Goal: Transaction & Acquisition: Purchase product/service

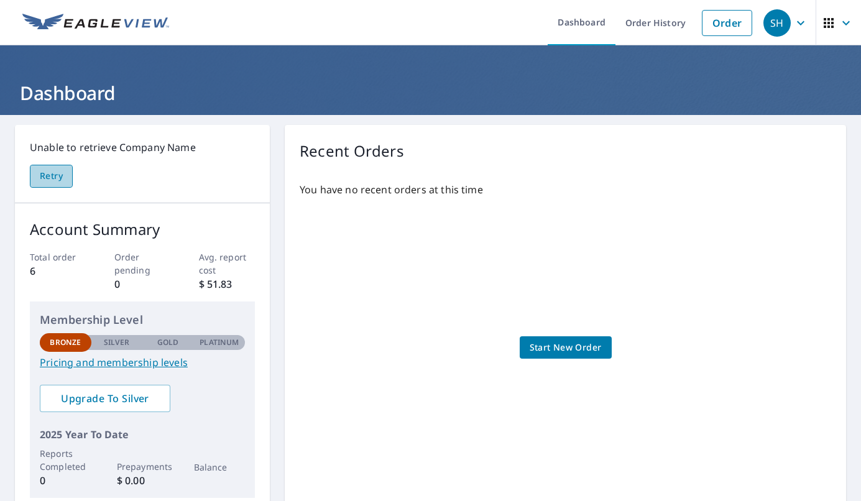
click at [59, 177] on span "Retry" at bounding box center [51, 177] width 23 height 16
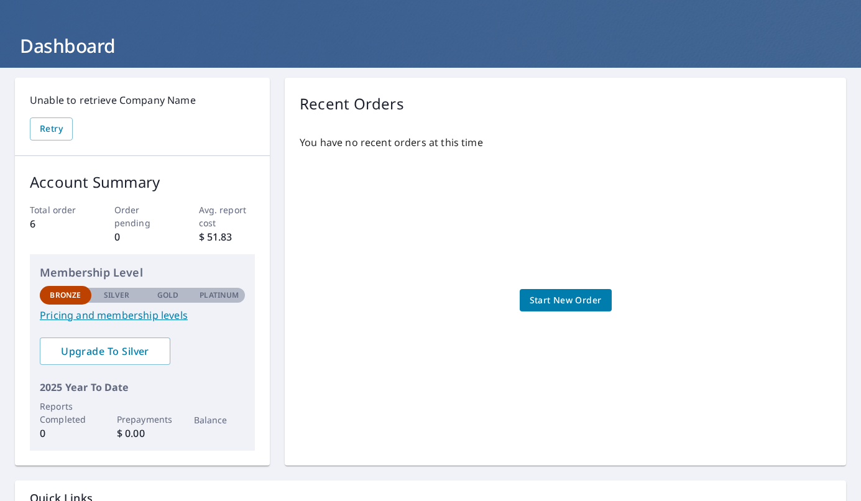
scroll to position [62, 0]
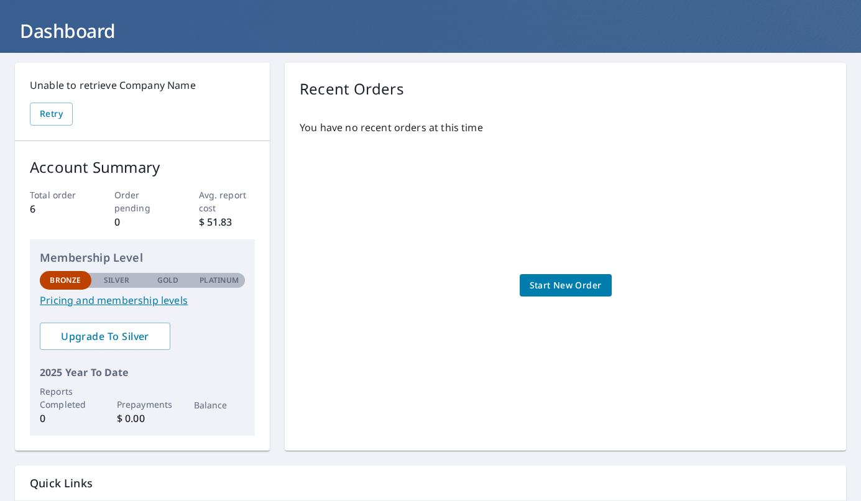
click at [557, 288] on span "Start New Order" at bounding box center [566, 286] width 72 height 16
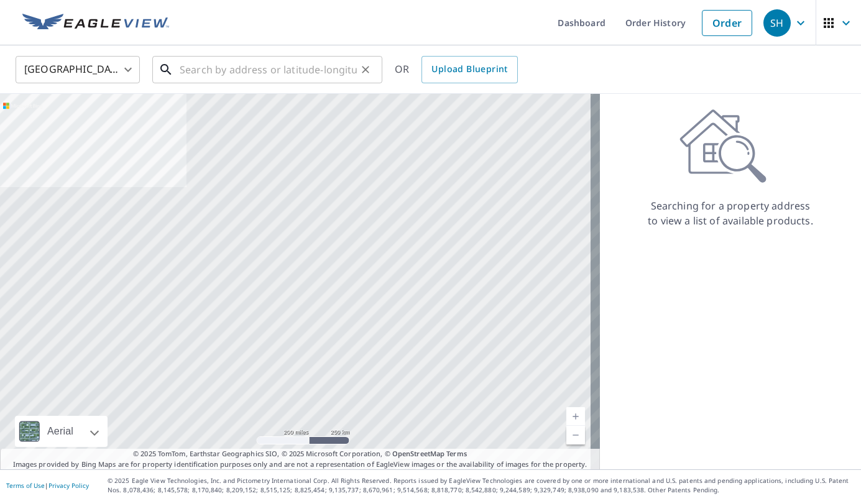
click at [199, 70] on input "text" at bounding box center [268, 69] width 177 height 35
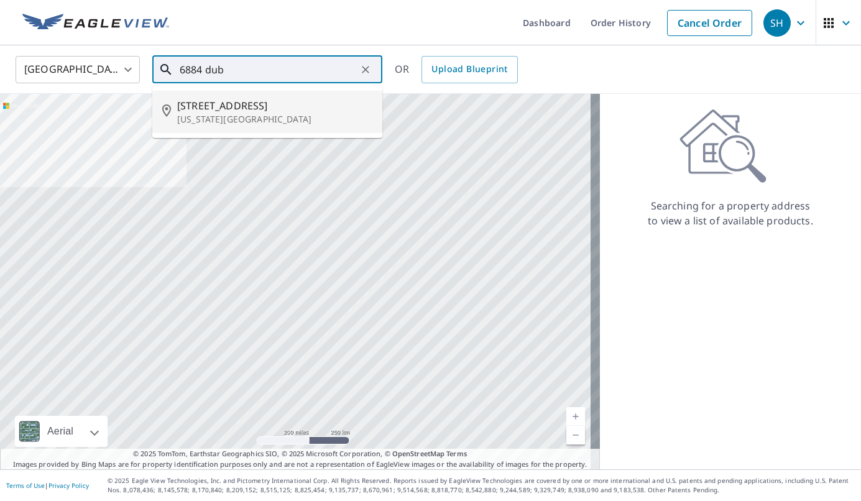
click at [223, 106] on span "[STREET_ADDRESS]" at bounding box center [274, 105] width 195 height 15
type input "[STREET_ADDRESS][US_STATE]"
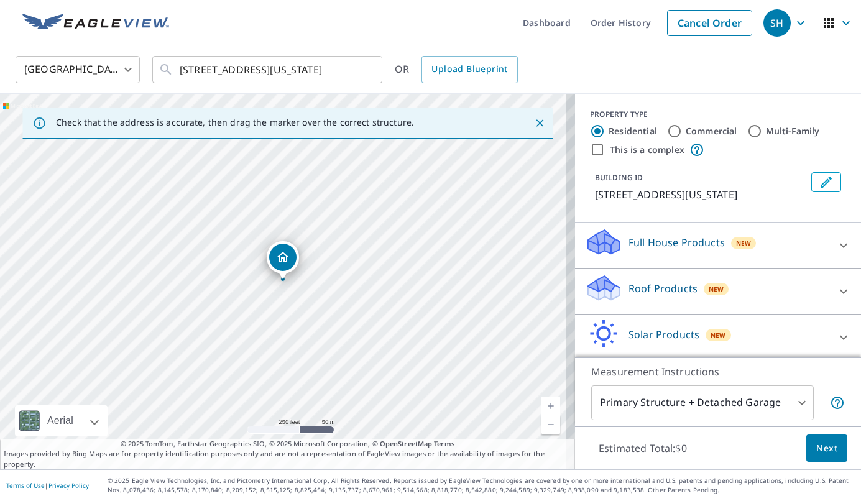
scroll to position [49, 0]
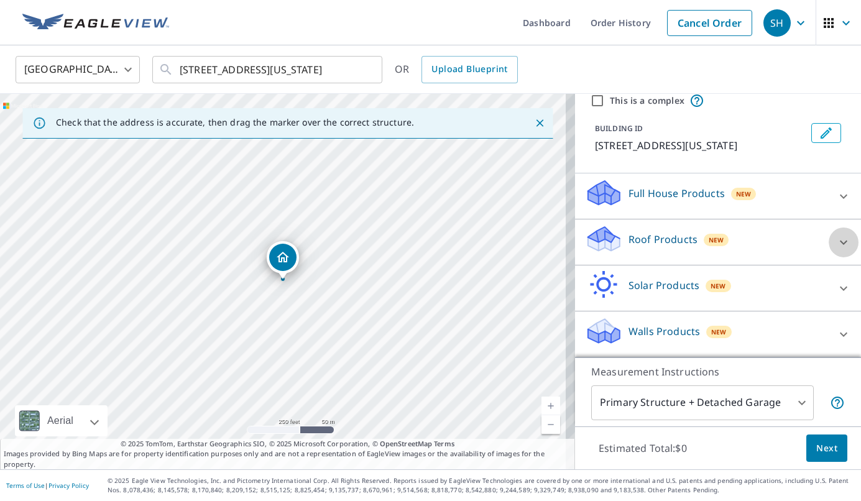
click at [836, 243] on icon at bounding box center [843, 242] width 15 height 15
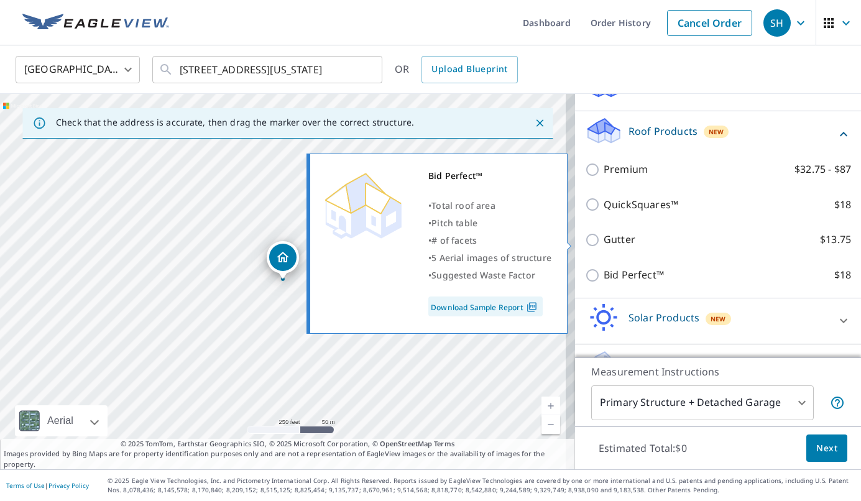
scroll to position [192, 0]
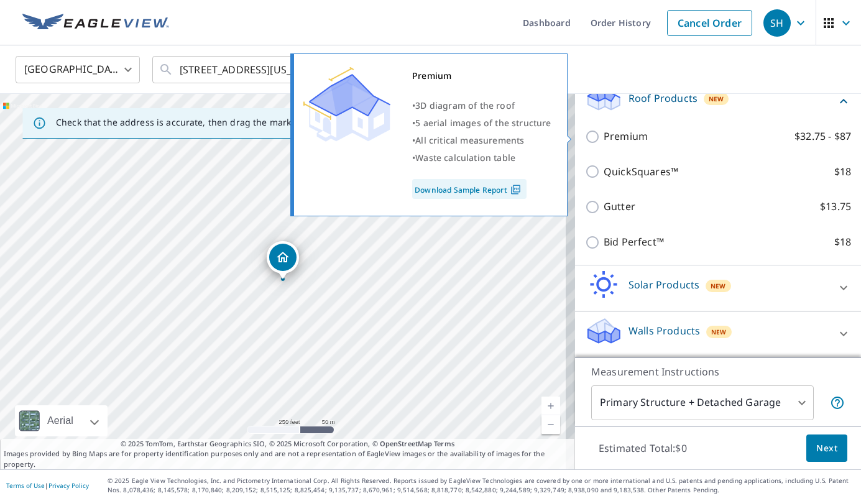
click at [585, 135] on input "Premium $32.75 - $87" at bounding box center [594, 136] width 19 height 15
checkbox input "true"
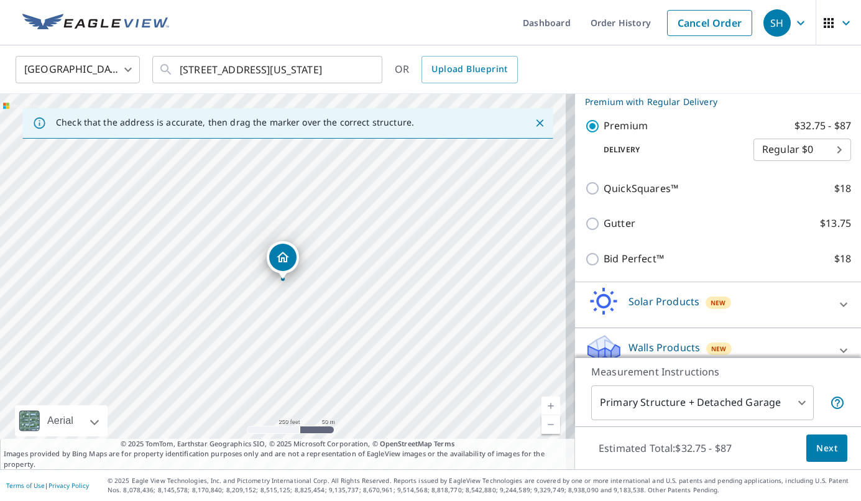
scroll to position [232, 0]
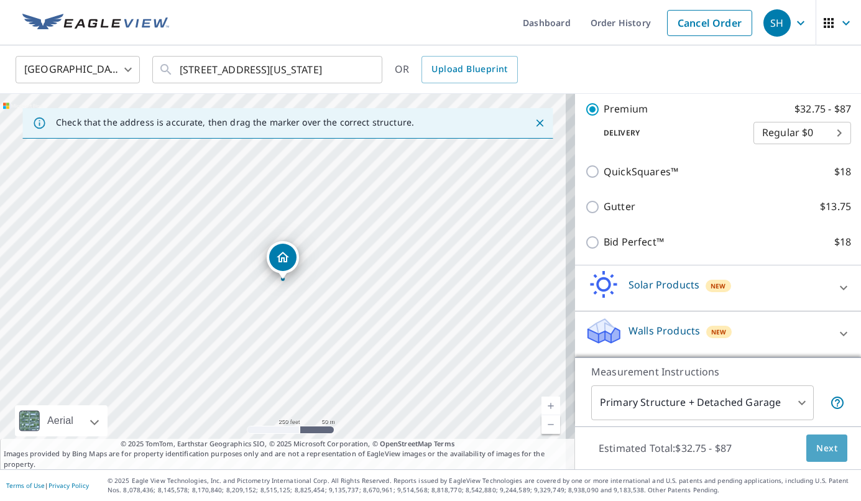
click at [816, 448] on span "Next" at bounding box center [826, 449] width 21 height 16
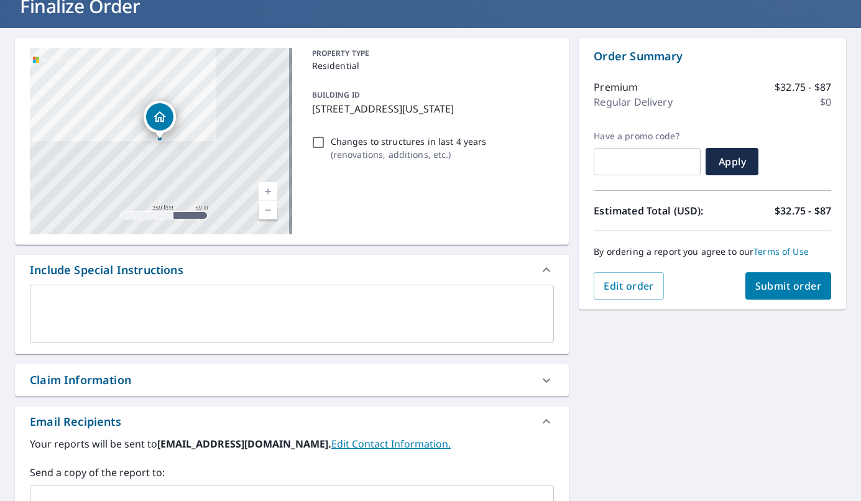
scroll to position [33, 0]
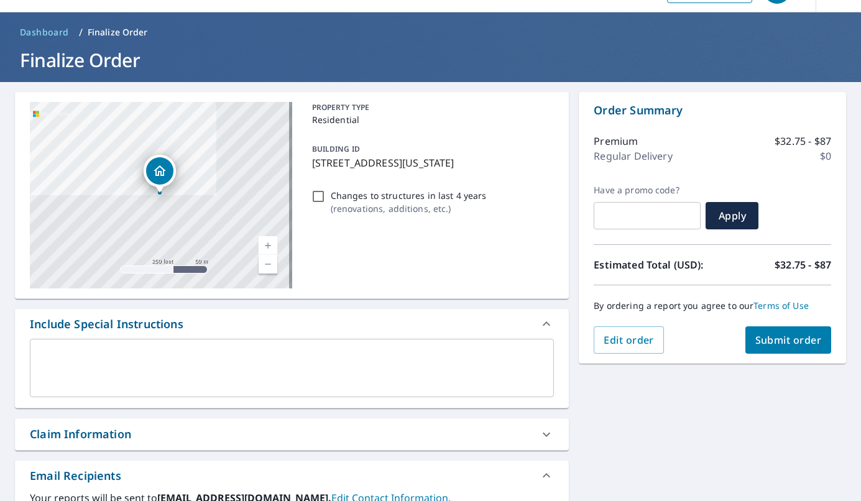
click at [779, 344] on span "Submit order" at bounding box center [789, 340] width 67 height 14
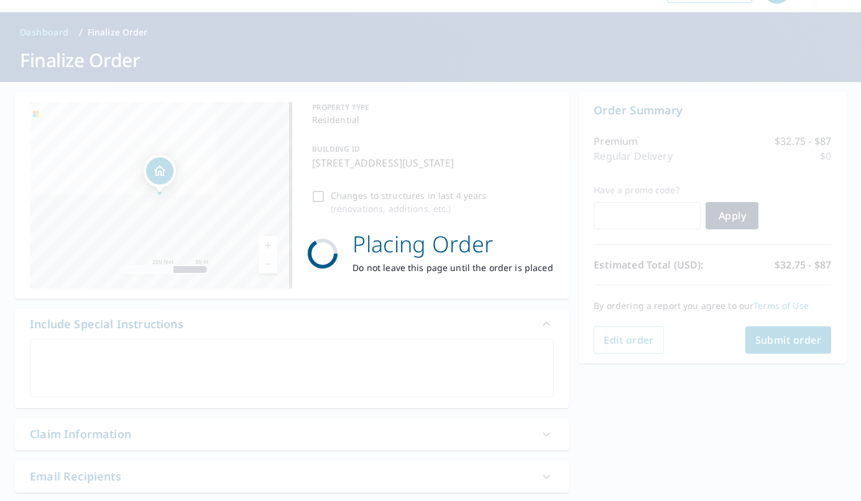
scroll to position [0, 0]
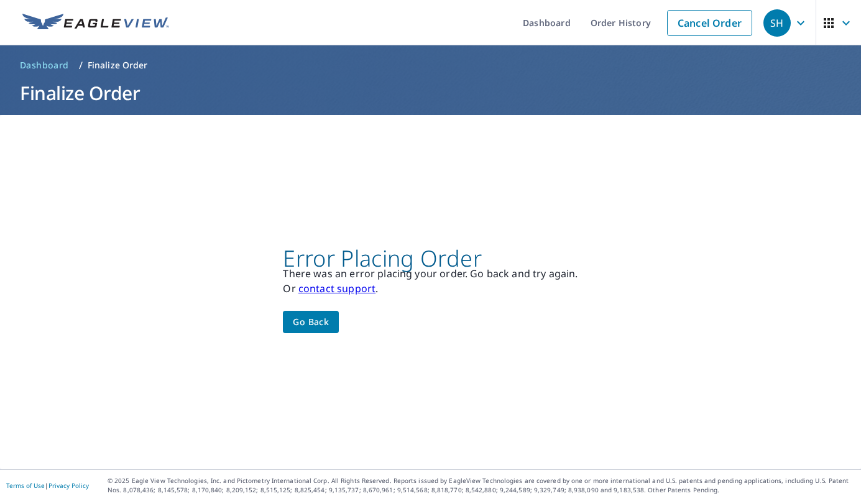
click at [305, 325] on span "Go back" at bounding box center [311, 323] width 36 height 16
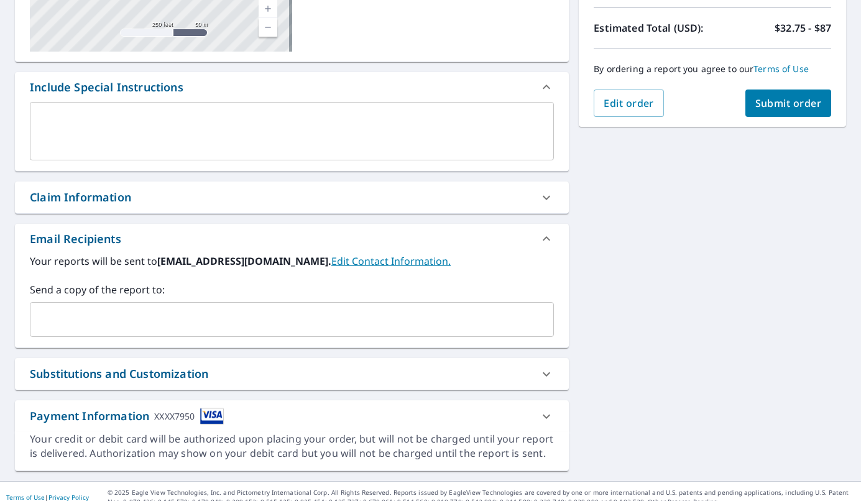
scroll to position [282, 0]
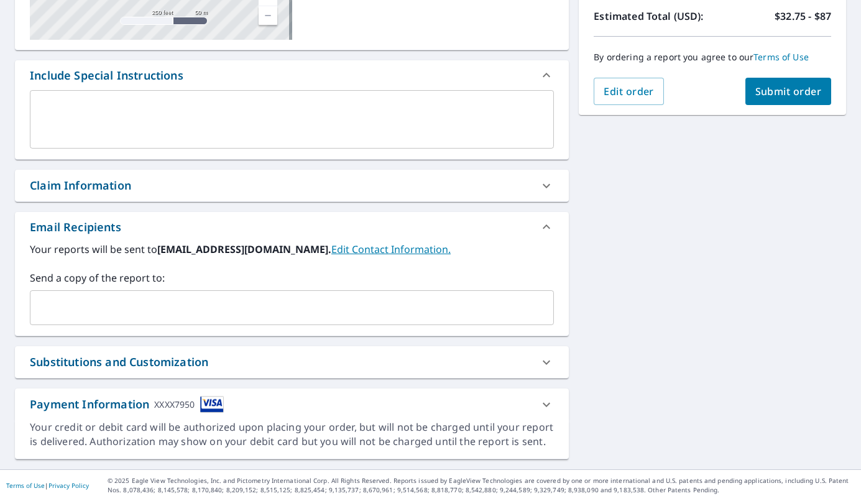
click at [542, 406] on icon at bounding box center [546, 404] width 15 height 15
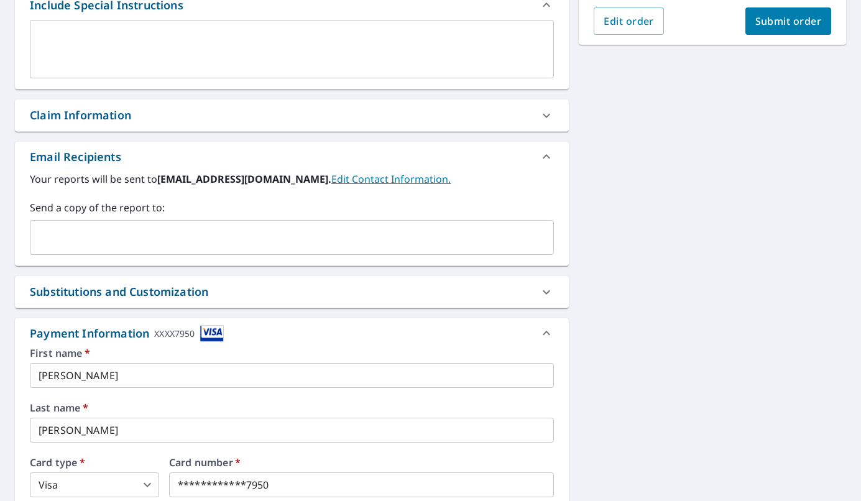
scroll to position [555, 0]
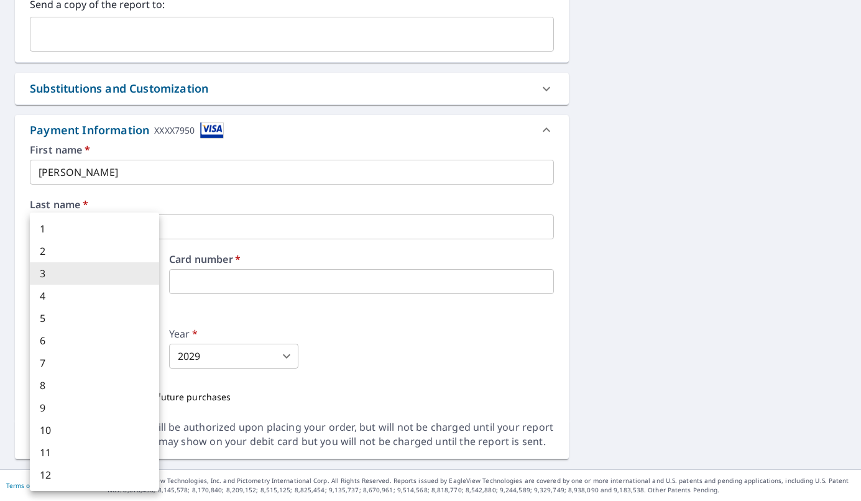
click at [120, 364] on body "SH SH Dashboard Order History Cancel Order SH Dashboard / Finalize Order Finali…" at bounding box center [430, 250] width 861 height 501
drag, startPoint x: 83, startPoint y: 223, endPoint x: 226, endPoint y: 344, distance: 187.0
click at [85, 223] on li "1" at bounding box center [94, 229] width 129 height 22
type input "1"
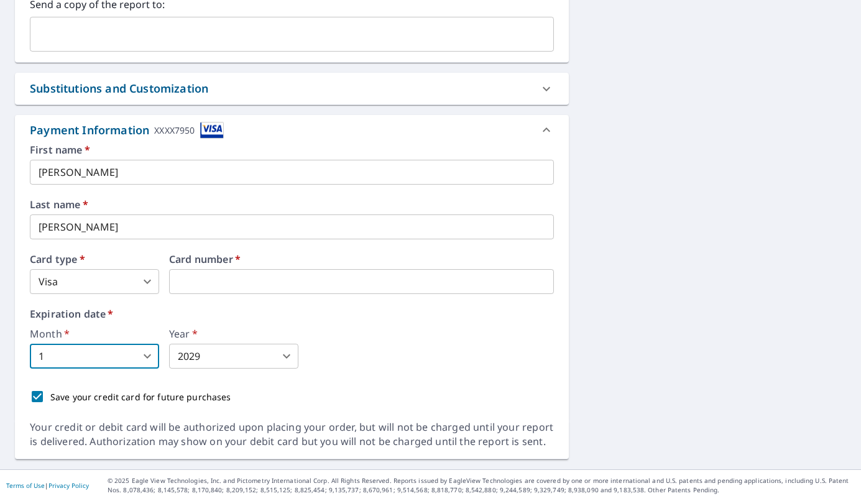
click at [266, 348] on body "SH SH Dashboard Order History Cancel Order SH Dashboard / Finalize Order Finali…" at bounding box center [430, 250] width 861 height 501
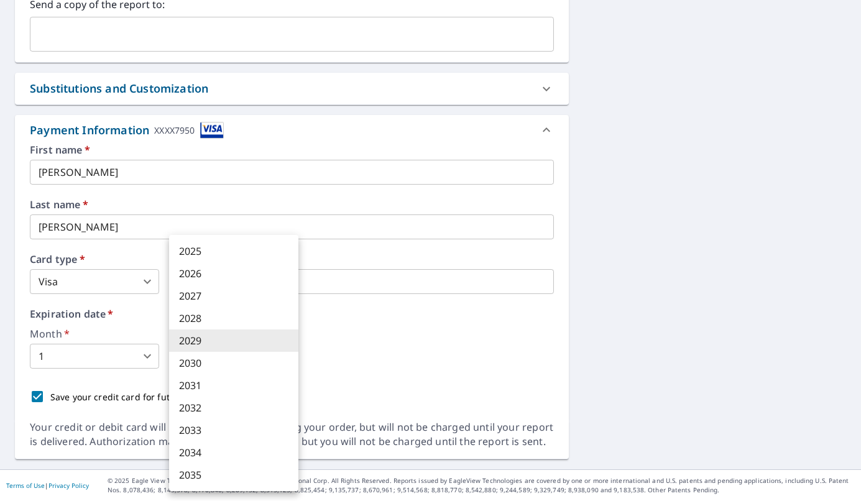
click at [210, 271] on li "2026" at bounding box center [233, 273] width 129 height 22
type input "2026"
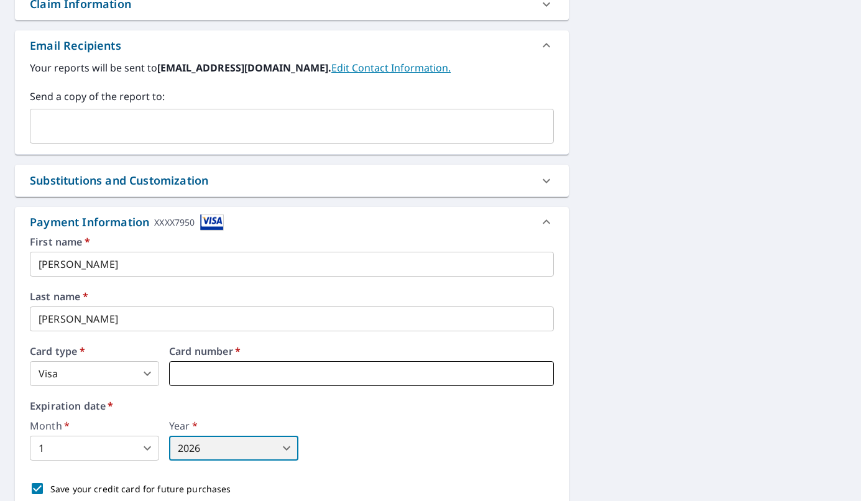
scroll to position [369, 0]
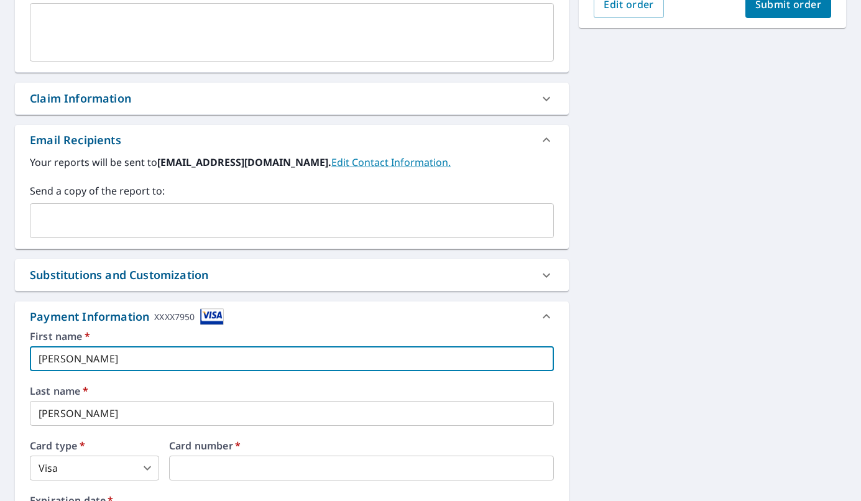
click at [144, 359] on input "[PERSON_NAME]" at bounding box center [292, 358] width 524 height 25
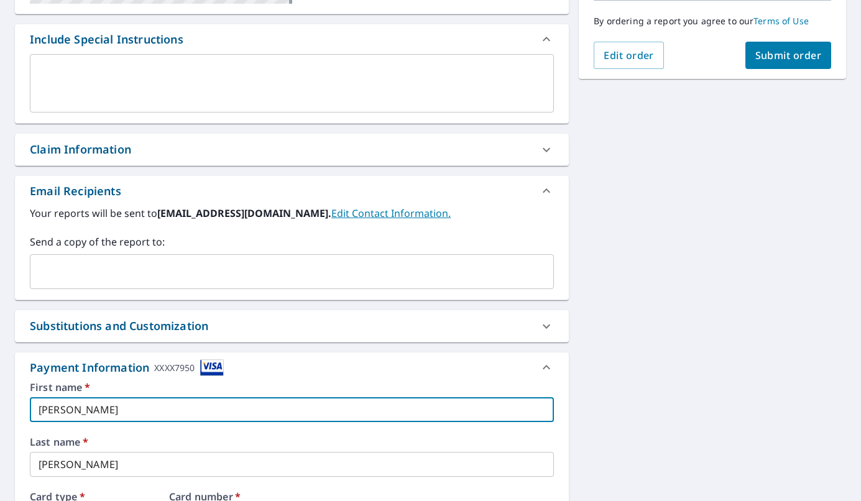
scroll to position [307, 0]
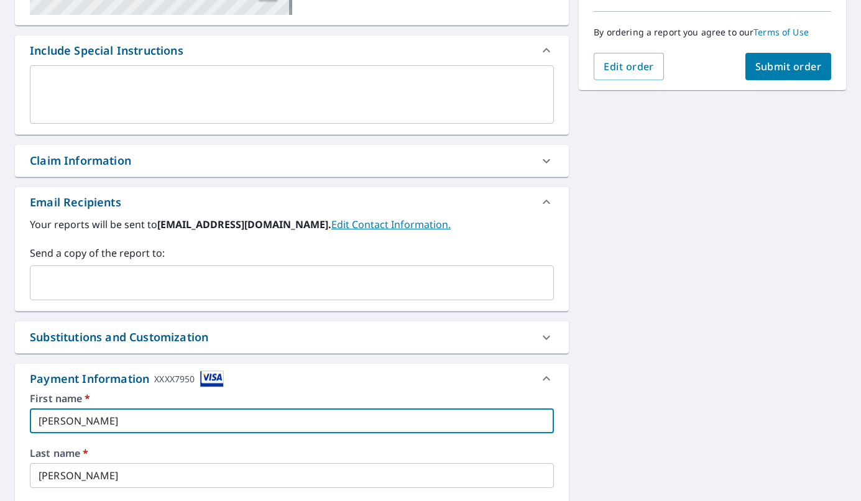
type input "[PERSON_NAME]"
click at [785, 60] on span "Submit order" at bounding box center [789, 67] width 67 height 14
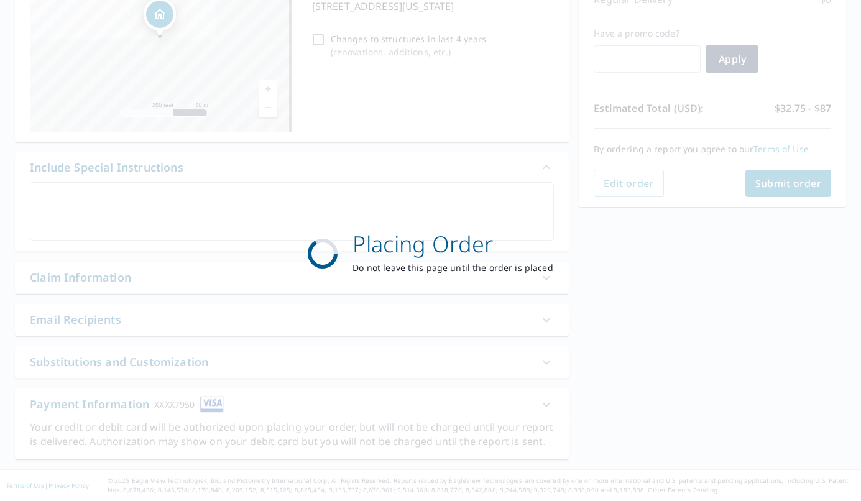
scroll to position [190, 0]
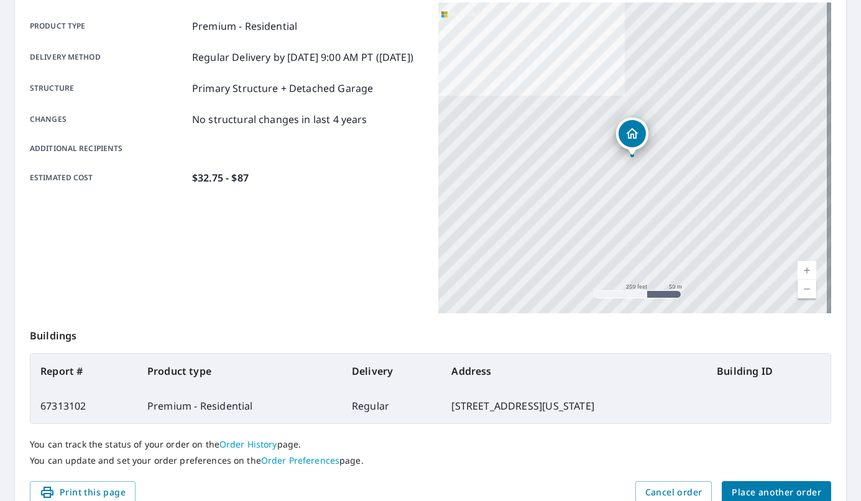
scroll to position [230, 0]
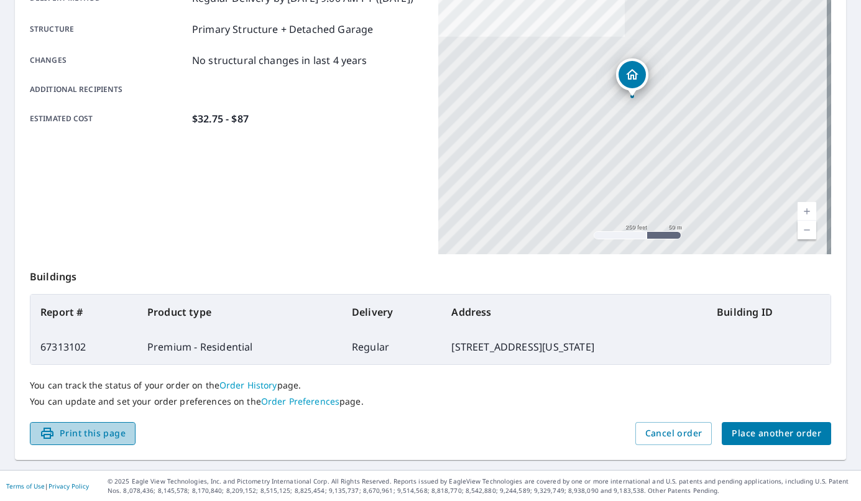
click at [90, 439] on span "Print this page" at bounding box center [83, 434] width 86 height 16
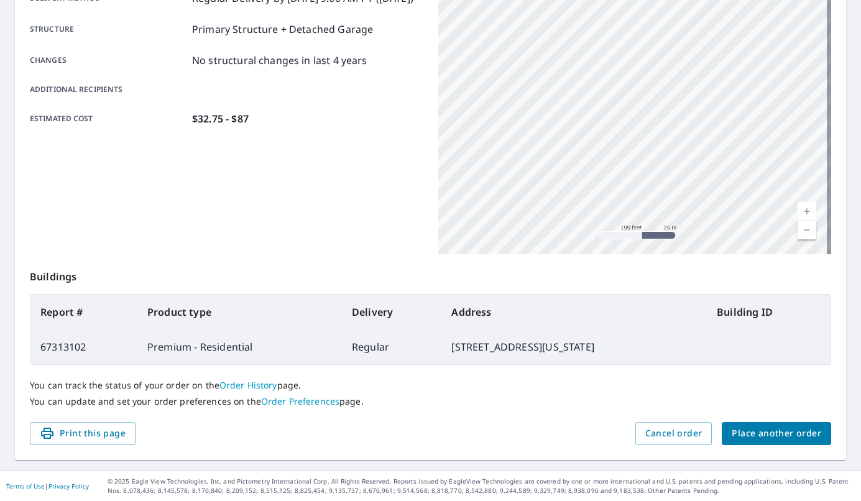
click at [303, 400] on link "Order Preferences" at bounding box center [300, 401] width 78 height 12
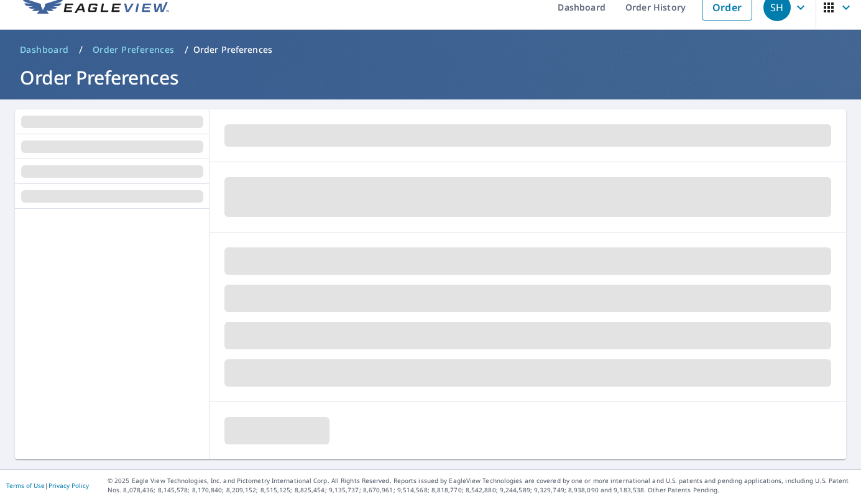
scroll to position [16, 0]
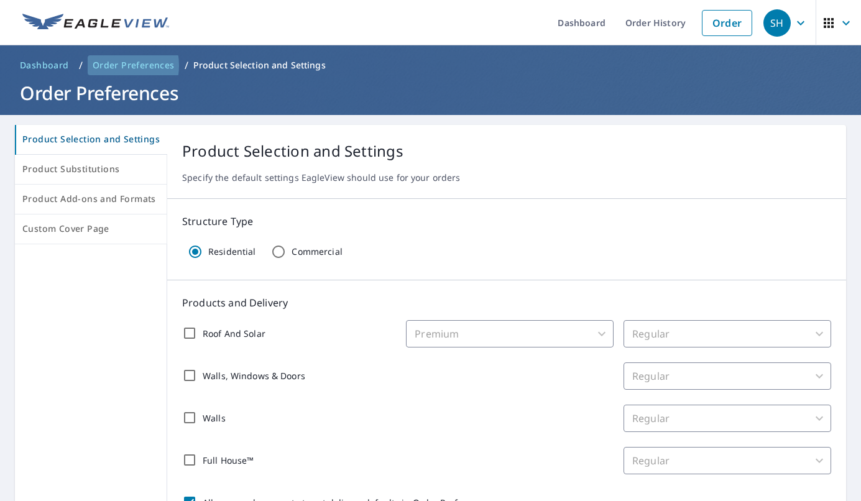
click at [109, 65] on span "Order Preferences" at bounding box center [134, 65] width 82 height 12
click at [47, 67] on span "Dashboard" at bounding box center [44, 65] width 49 height 12
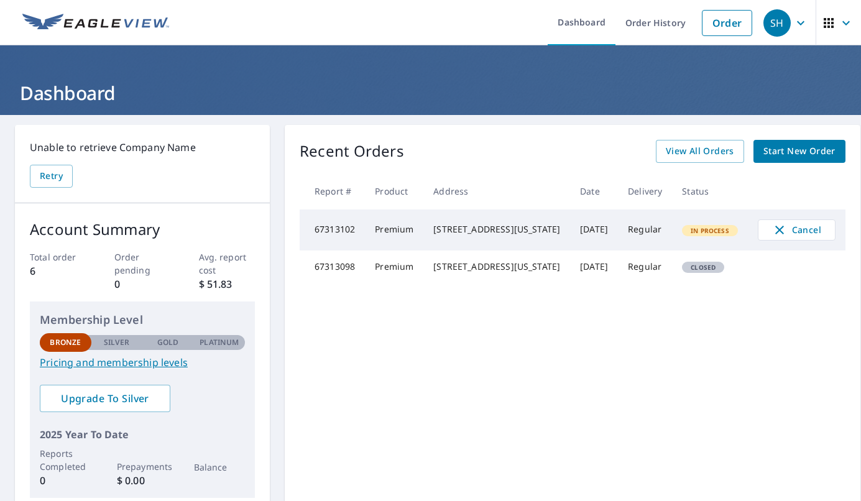
click at [683, 231] on span "In Process" at bounding box center [709, 230] width 53 height 9
click at [367, 231] on td "Premium" at bounding box center [394, 230] width 58 height 41
click at [667, 149] on span "View All Orders" at bounding box center [700, 152] width 68 height 16
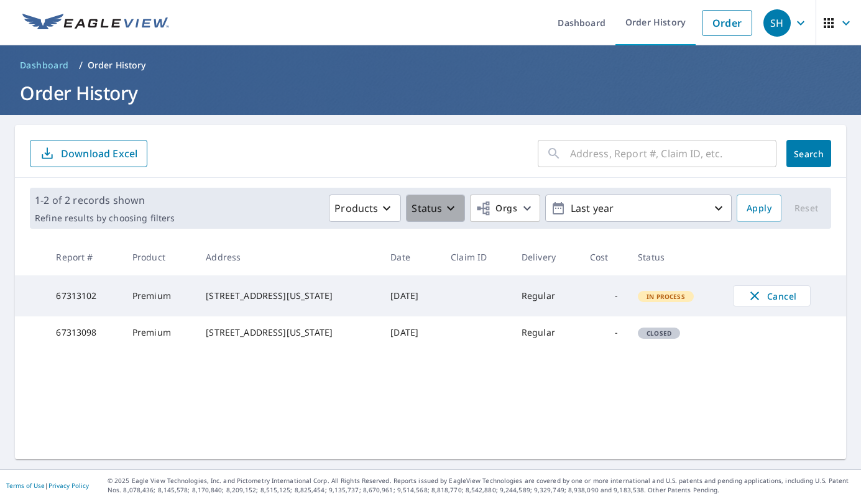
click at [450, 203] on icon "button" at bounding box center [450, 208] width 15 height 15
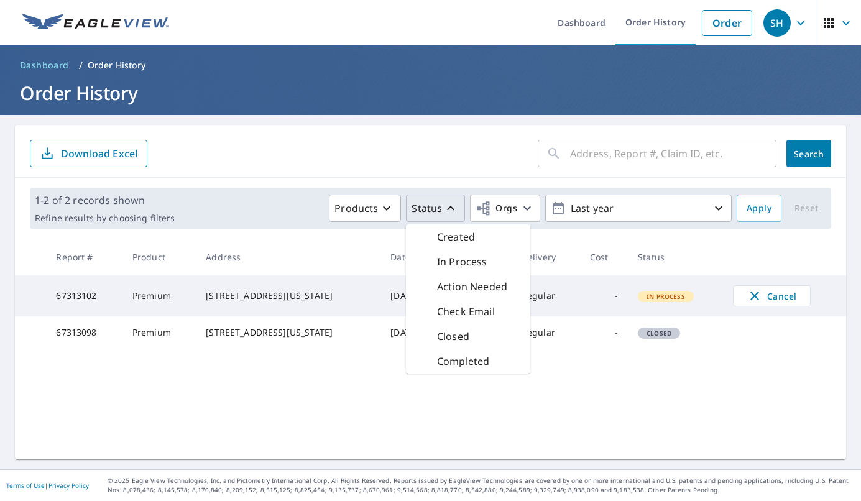
click at [450, 256] on p "In Process" at bounding box center [462, 261] width 50 height 15
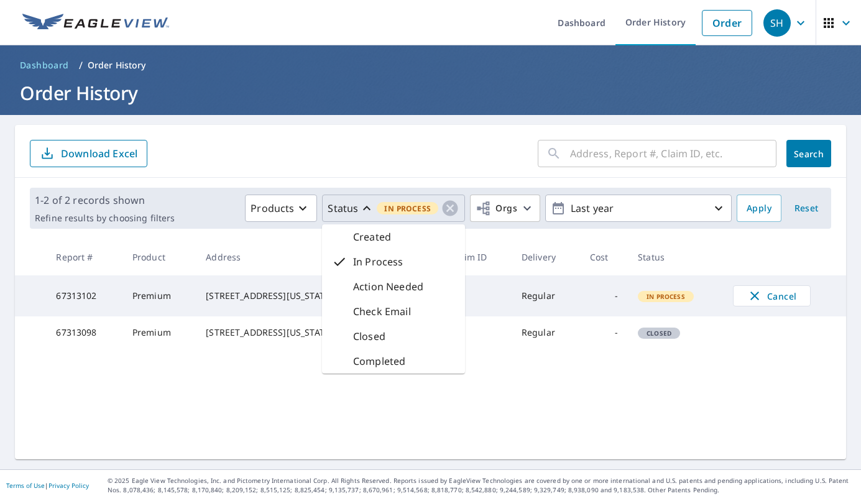
click at [375, 312] on p "Check Email" at bounding box center [382, 311] width 58 height 15
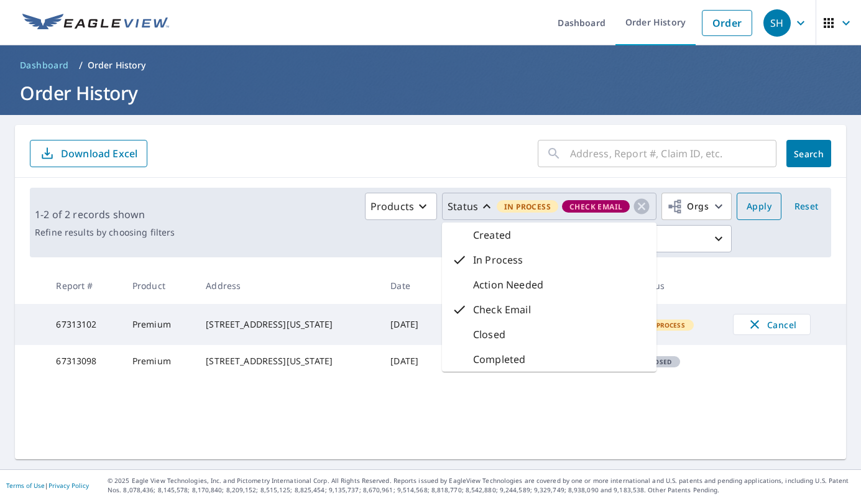
click at [754, 201] on span "Apply" at bounding box center [759, 207] width 25 height 16
